Goal: Information Seeking & Learning: Learn about a topic

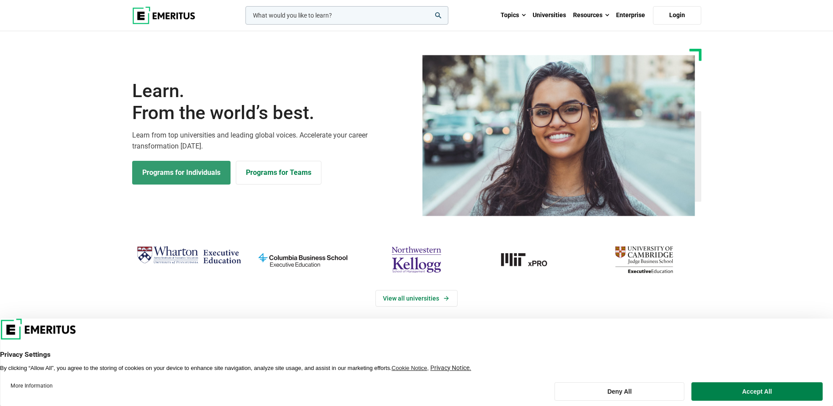
click at [178, 172] on link "Programs for Individuals" at bounding box center [181, 173] width 98 height 24
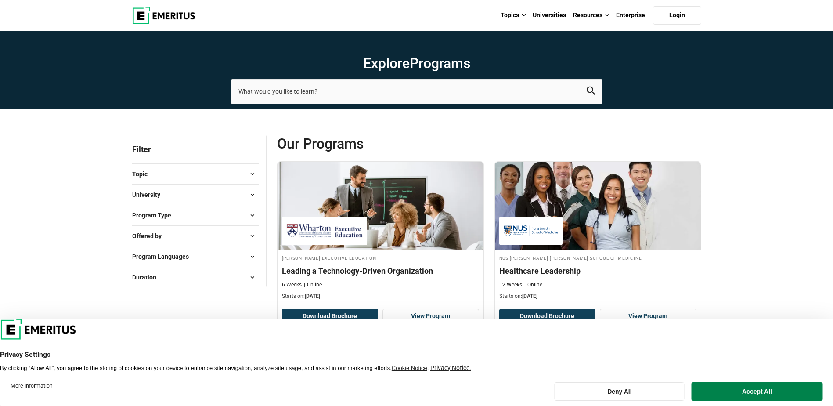
click at [222, 172] on button "Topic" at bounding box center [195, 173] width 127 height 13
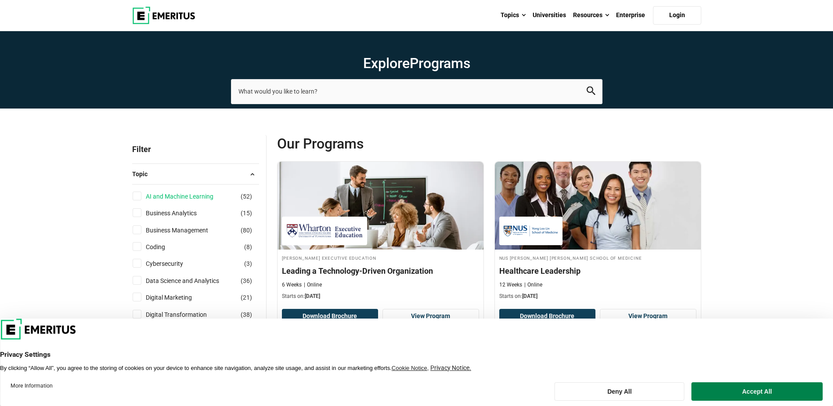
click at [192, 196] on link "AI and Machine Learning" at bounding box center [188, 196] width 85 height 10
checkbox input "true"
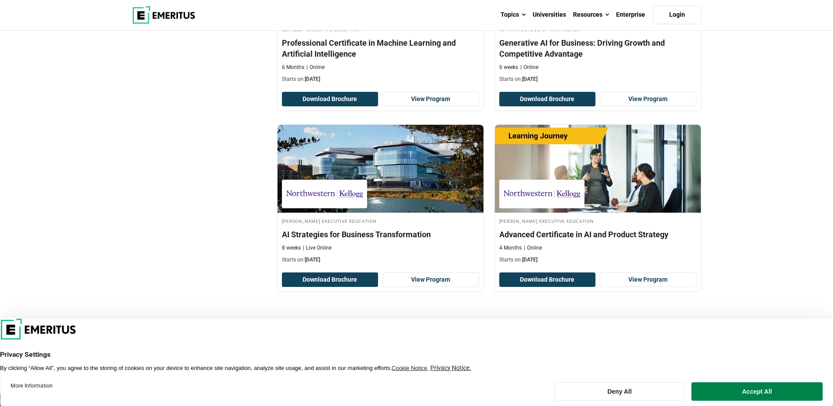
scroll to position [1756, 0]
